Goal: Task Accomplishment & Management: Manage account settings

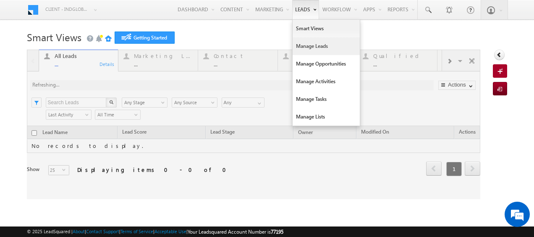
click at [300, 49] on link "Manage Leads" at bounding box center [326, 46] width 67 height 18
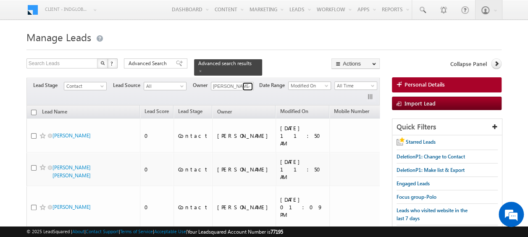
click at [247, 83] on span at bounding box center [248, 86] width 7 height 7
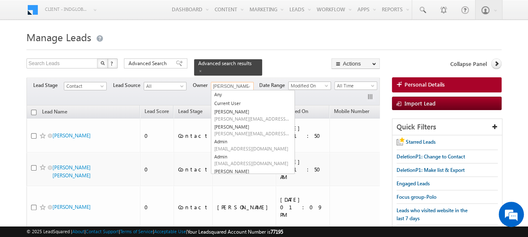
type input "r"
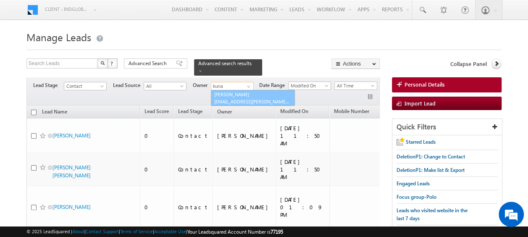
click at [238, 98] on span "[EMAIL_ADDRESS][PERSON_NAME][DOMAIN_NAME]" at bounding box center [252, 101] width 76 height 6
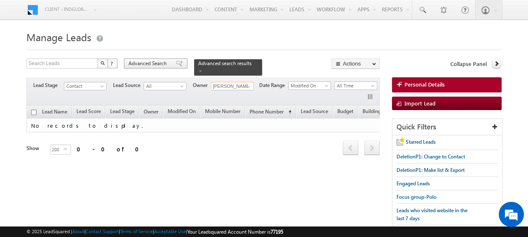
type input "[PERSON_NAME]"
click at [164, 65] on span "Advanced Search" at bounding box center [148, 64] width 41 height 8
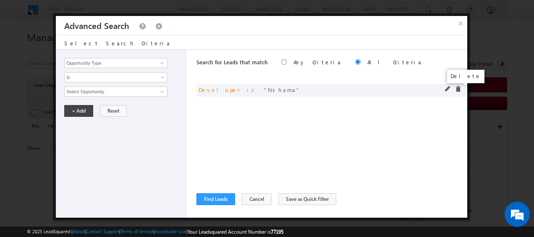
click at [460, 89] on span at bounding box center [458, 89] width 6 height 6
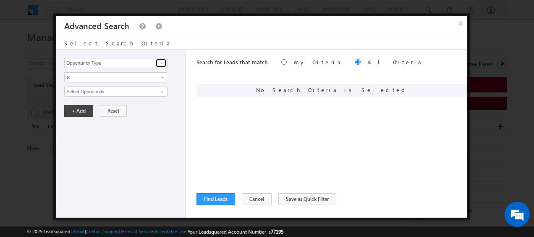
click at [162, 65] on span at bounding box center [162, 63] width 7 height 7
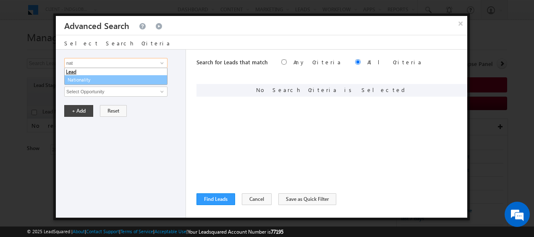
click at [87, 80] on link "Nationality" at bounding box center [115, 80] width 103 height 10
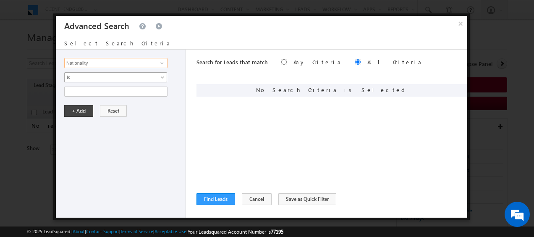
type input "Nationality"
click at [160, 77] on span at bounding box center [163, 79] width 7 height 7
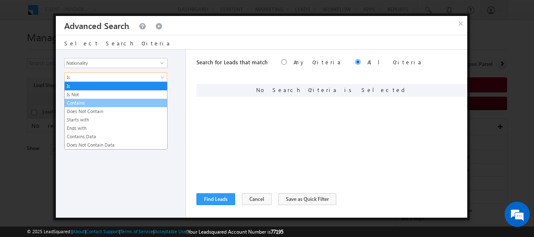
click at [89, 101] on link "Contains" at bounding box center [116, 103] width 102 height 8
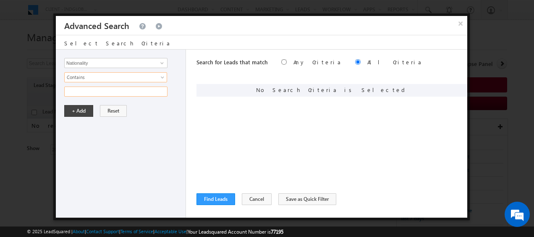
click at [104, 90] on input "text" at bounding box center [115, 91] width 103 height 10
type input "[GEOGRAPHIC_DATA]"
click at [79, 107] on button "+ Add" at bounding box center [78, 111] width 29 height 12
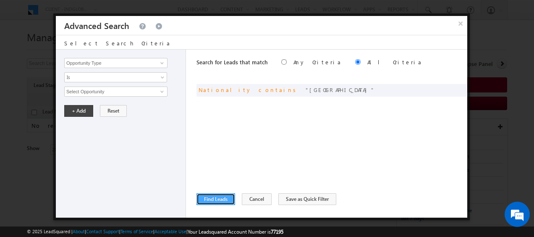
click at [218, 197] on button "Find Leads" at bounding box center [215, 199] width 39 height 12
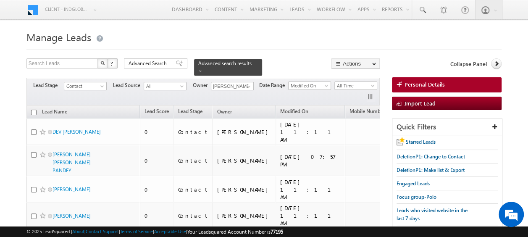
click at [34, 110] on input "checkbox" at bounding box center [33, 112] width 5 height 5
checkbox input "true"
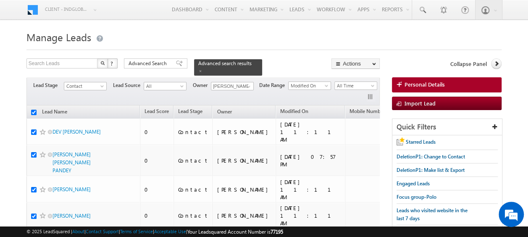
checkbox input "true"
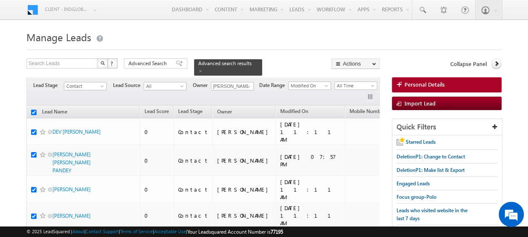
checkbox input "true"
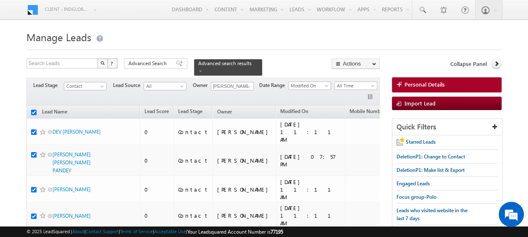
checkbox input "true"
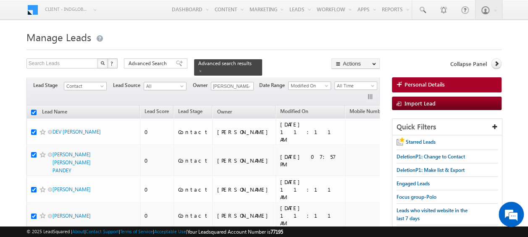
checkbox input "true"
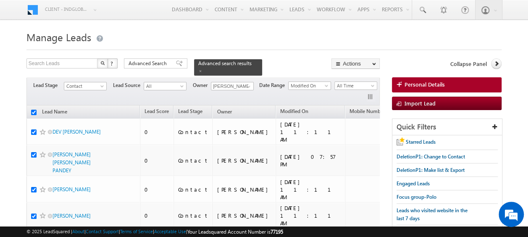
checkbox input "true"
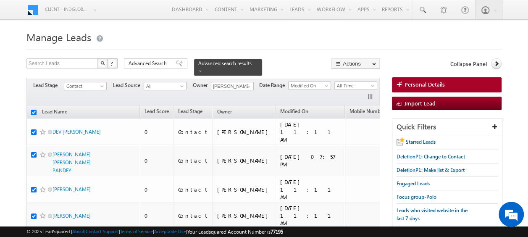
checkbox input "true"
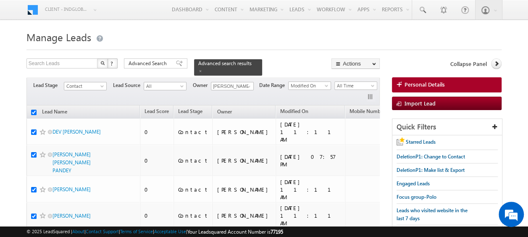
checkbox input "true"
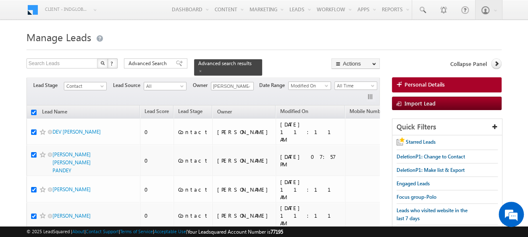
checkbox input "true"
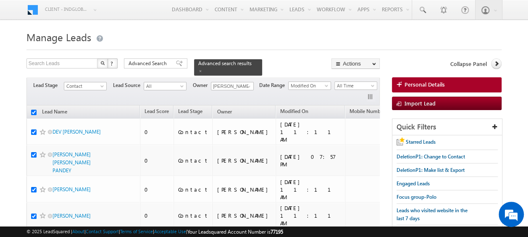
checkbox input "true"
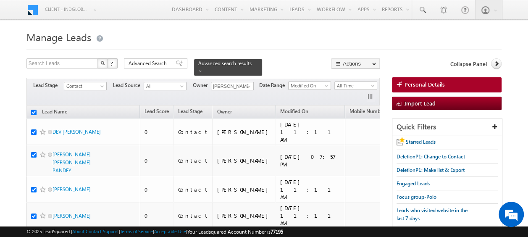
checkbox input "true"
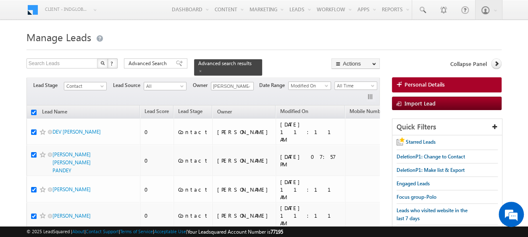
checkbox input "true"
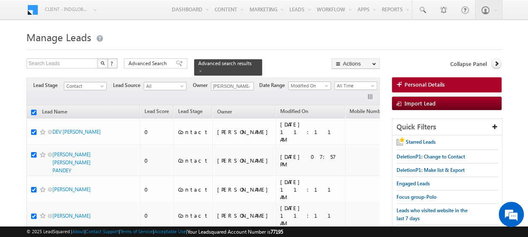
checkbox input "true"
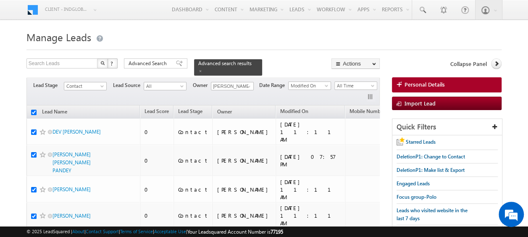
checkbox input "true"
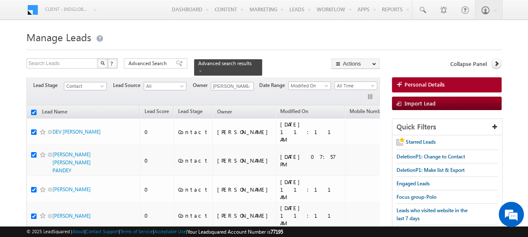
checkbox input "true"
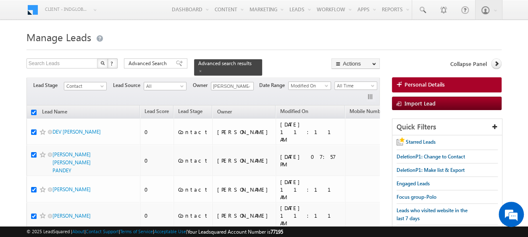
checkbox input "true"
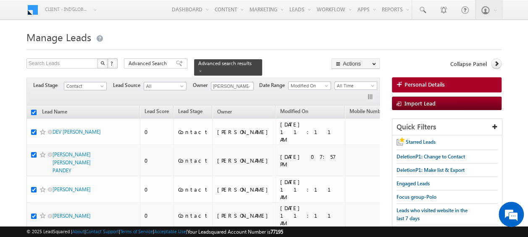
checkbox input "true"
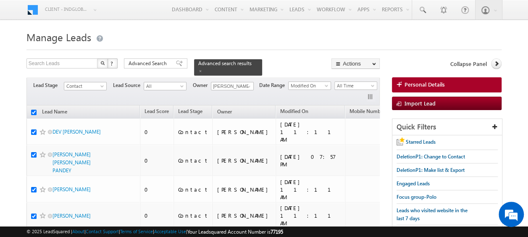
checkbox input "true"
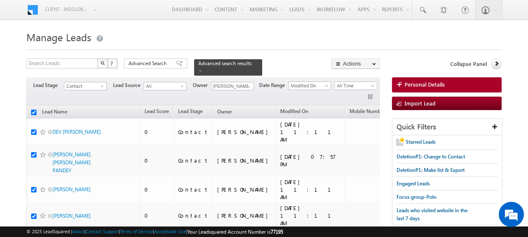
checkbox input "true"
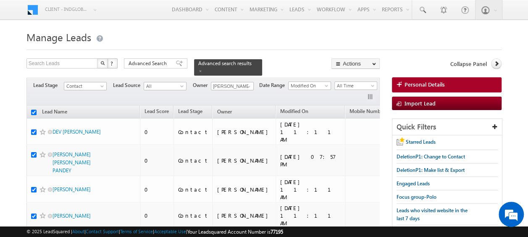
checkbox input "true"
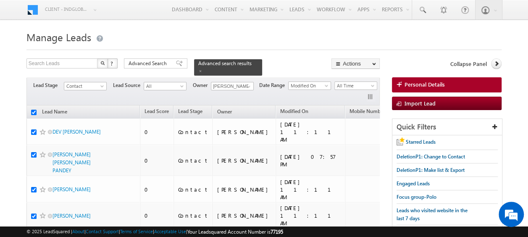
checkbox input "true"
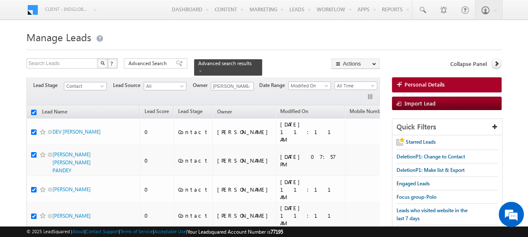
checkbox input "true"
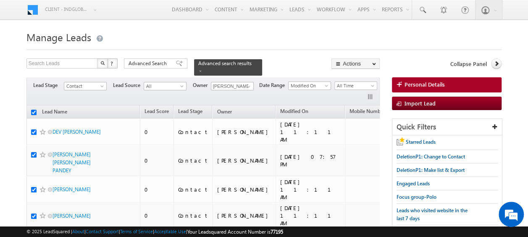
checkbox input "true"
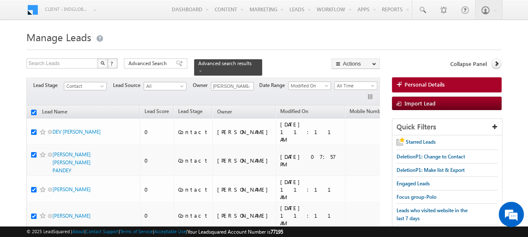
checkbox input "true"
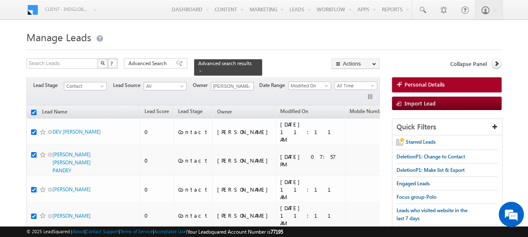
checkbox input "true"
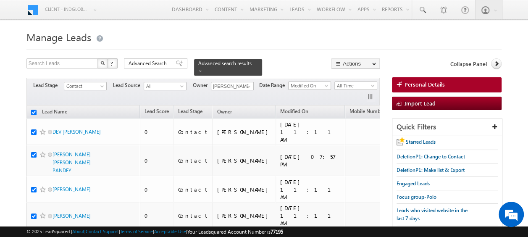
checkbox input "true"
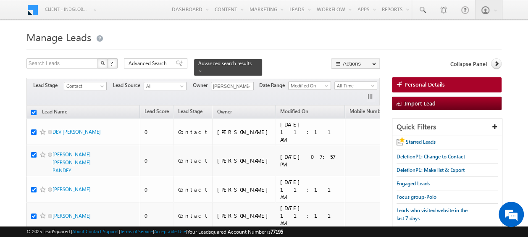
checkbox input "true"
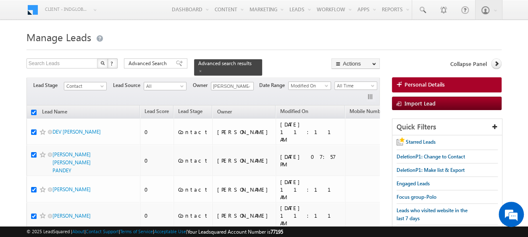
checkbox input "true"
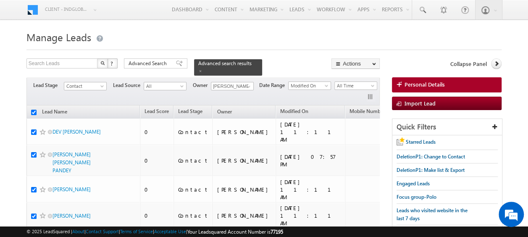
checkbox input "true"
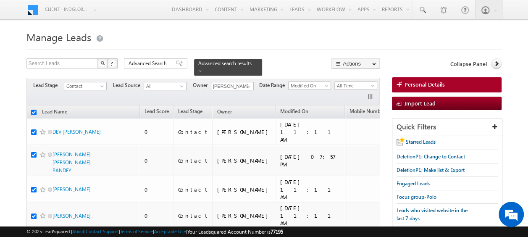
checkbox input "true"
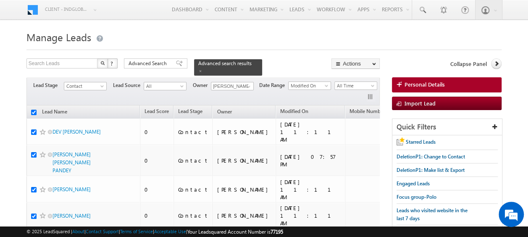
checkbox input "true"
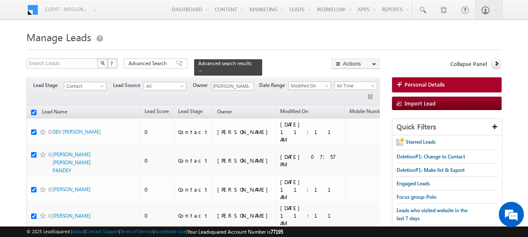
checkbox input "true"
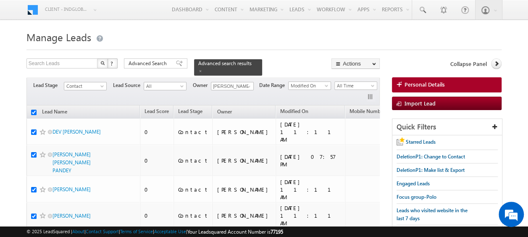
checkbox input "true"
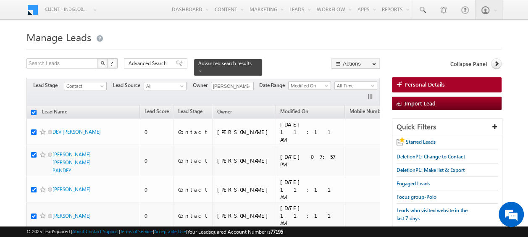
checkbox input "true"
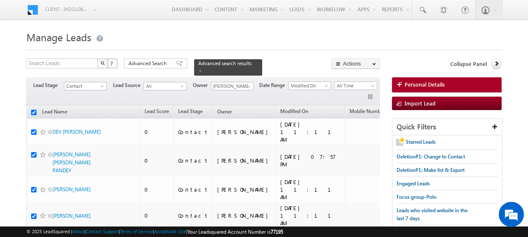
checkbox input "true"
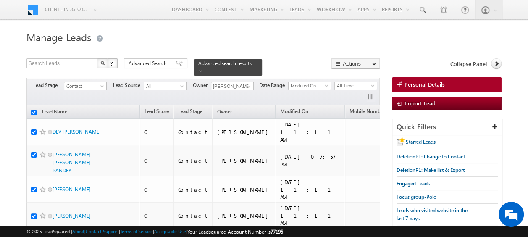
checkbox input "true"
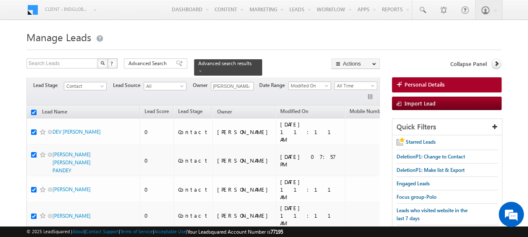
checkbox input "true"
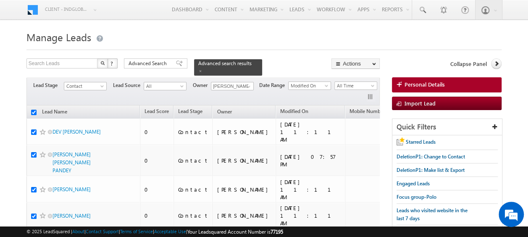
checkbox input "true"
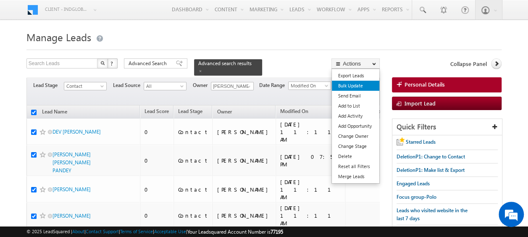
click at [351, 83] on link "Bulk Update" at bounding box center [355, 86] width 47 height 10
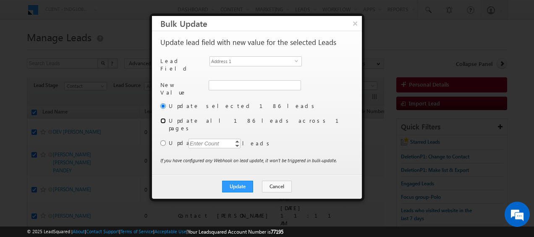
click at [161, 119] on input "radio" at bounding box center [162, 120] width 5 height 5
radio input "true"
click at [297, 64] on span "select" at bounding box center [298, 64] width 7 height 14
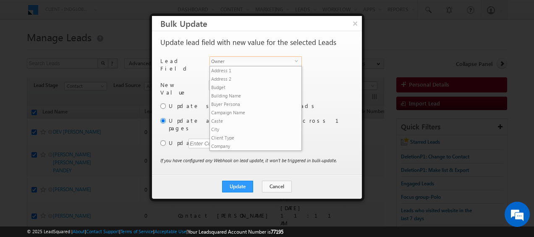
scroll to position [319, 0]
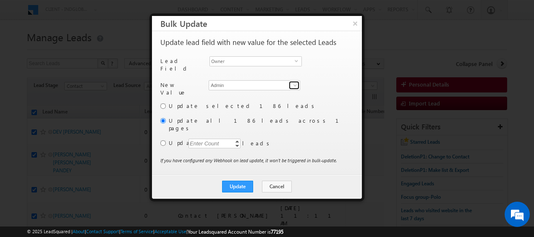
click at [293, 84] on span at bounding box center [295, 85] width 7 height 7
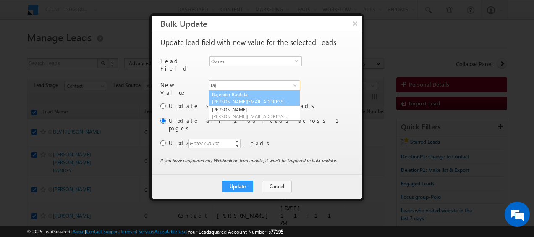
click at [261, 93] on link "[PERSON_NAME] [PERSON_NAME][EMAIL_ADDRESS][DOMAIN_NAME]" at bounding box center [254, 98] width 91 height 16
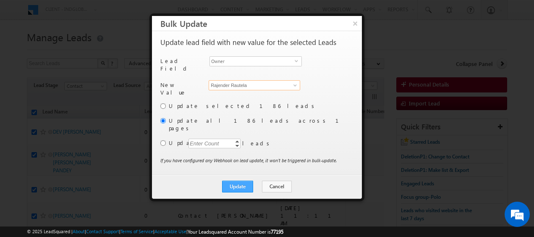
type input "Rajender Rautela"
click at [239, 180] on button "Update" at bounding box center [237, 186] width 31 height 12
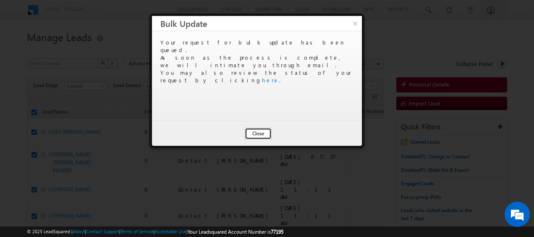
click at [255, 132] on button "Close" at bounding box center [258, 134] width 27 height 12
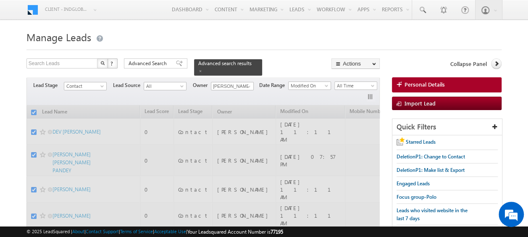
checkbox input "false"
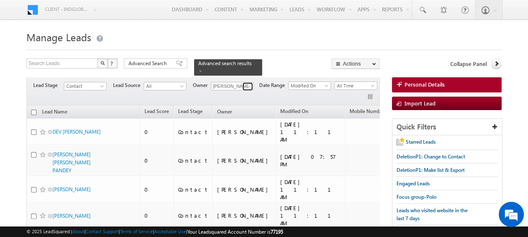
click at [247, 83] on span at bounding box center [248, 86] width 7 height 7
click at [240, 90] on link "Current User" at bounding box center [253, 95] width 84 height 10
type input "Current User"
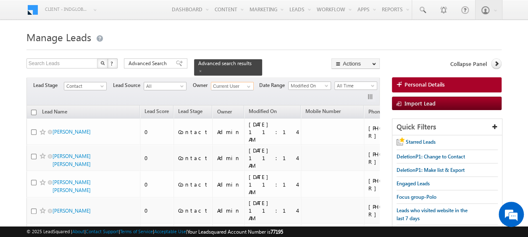
click at [32, 110] on input "checkbox" at bounding box center [33, 112] width 5 height 5
checkbox input "true"
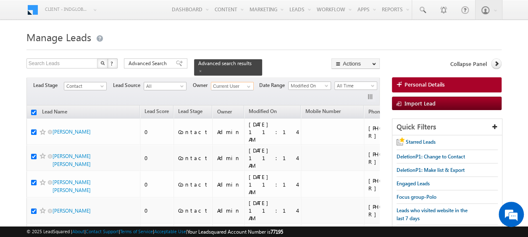
checkbox input "true"
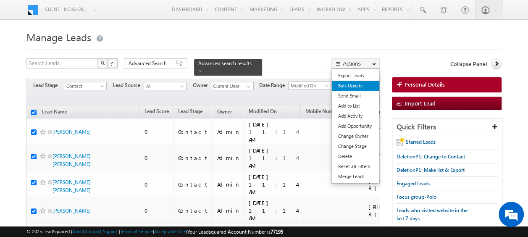
click at [347, 85] on link "Bulk Update" at bounding box center [355, 86] width 47 height 10
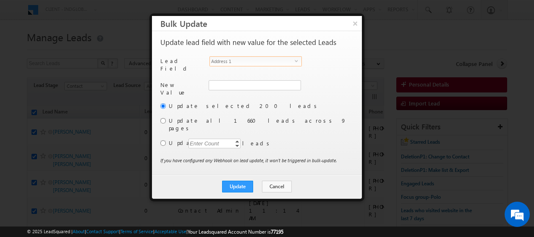
click at [295, 62] on span "select" at bounding box center [298, 61] width 7 height 4
click at [195, 138] on div "Enter Count" at bounding box center [204, 143] width 32 height 10
click at [162, 140] on input "radio" at bounding box center [162, 142] width 5 height 5
click at [292, 84] on span at bounding box center [295, 85] width 7 height 7
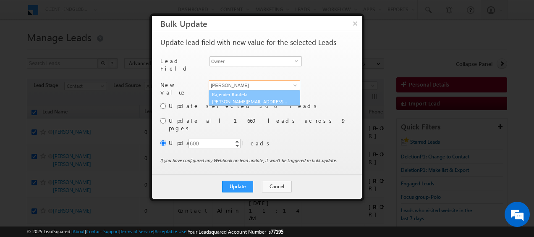
click at [274, 91] on link "[PERSON_NAME] [PERSON_NAME][EMAIL_ADDRESS][DOMAIN_NAME]" at bounding box center [254, 98] width 91 height 16
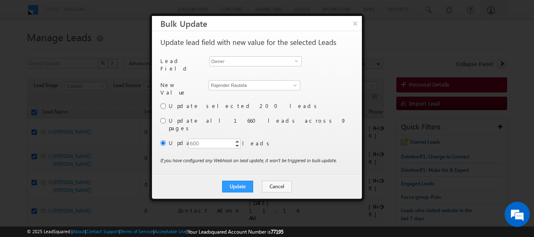
click at [310, 139] on label "Update" at bounding box center [260, 143] width 183 height 8
click at [238, 180] on button "Update" at bounding box center [237, 186] width 31 height 12
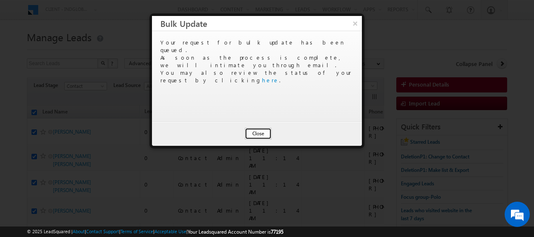
click at [262, 133] on button "Close" at bounding box center [258, 134] width 27 height 12
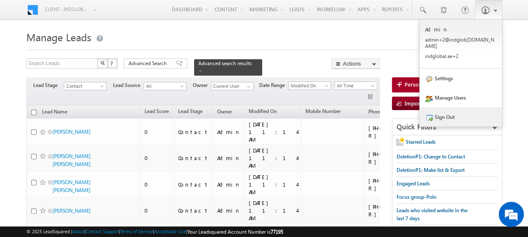
click at [451, 107] on link "Sign Out" at bounding box center [460, 116] width 82 height 19
